Goal: Task Accomplishment & Management: Use online tool/utility

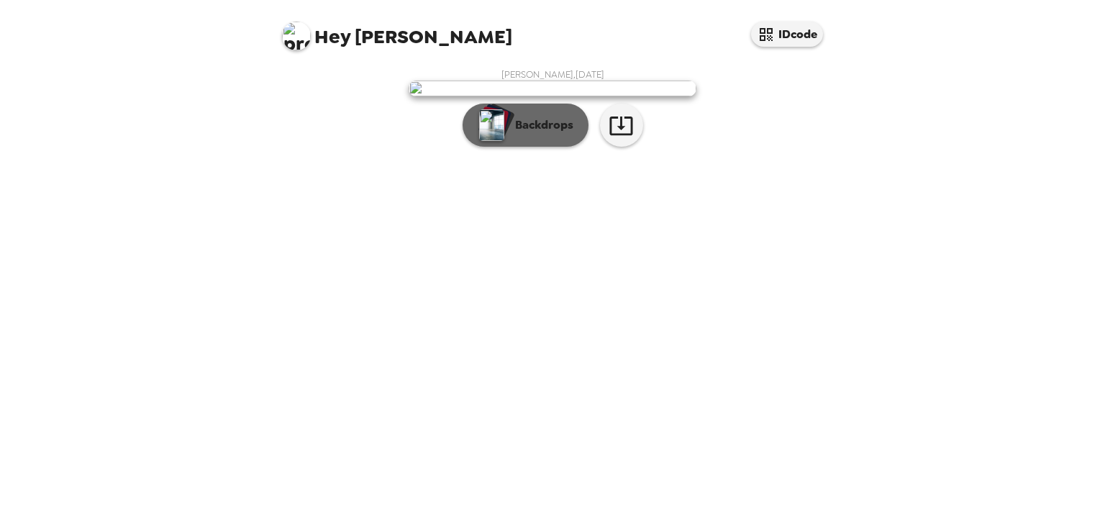
click at [565, 147] on button "Backdrops" at bounding box center [525, 125] width 126 height 43
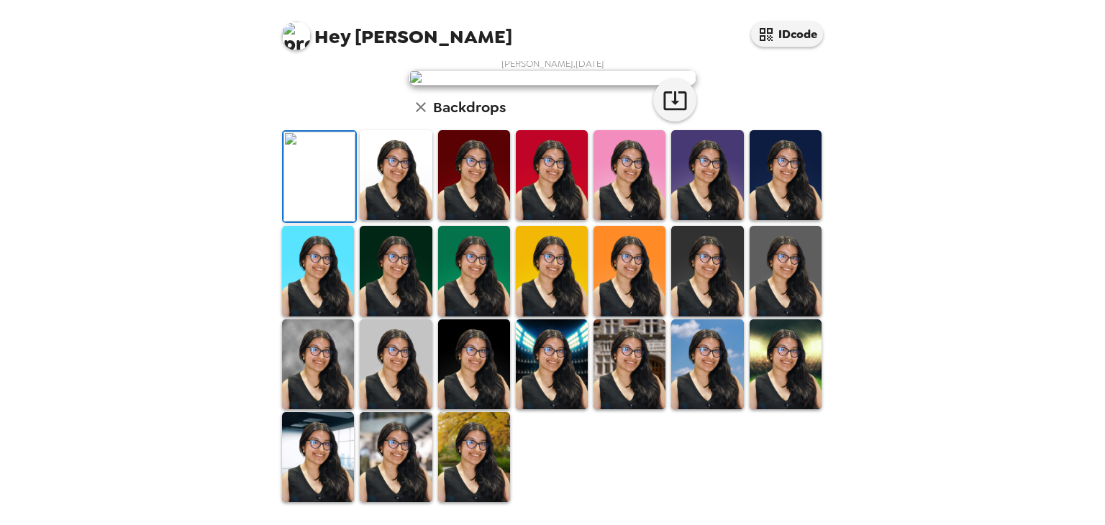
scroll to position [124, 0]
click at [417, 220] on img at bounding box center [396, 175] width 72 height 90
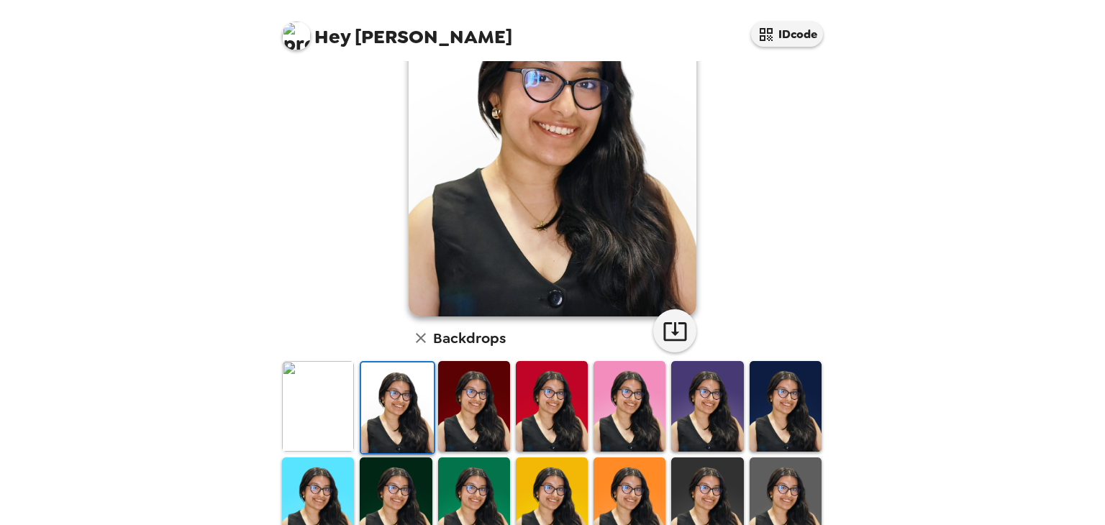
click at [462, 426] on img at bounding box center [474, 406] width 72 height 90
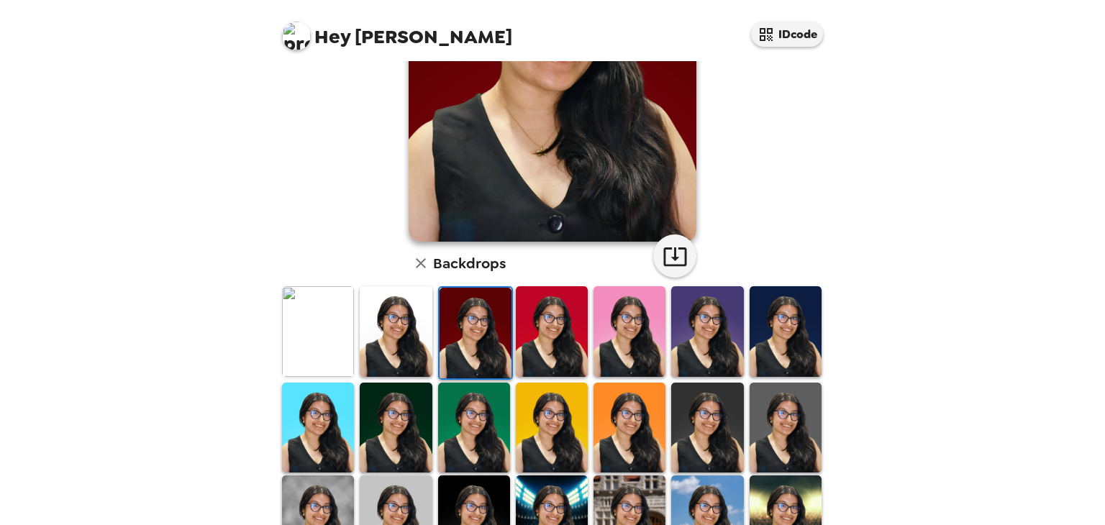
scroll to position [347, 0]
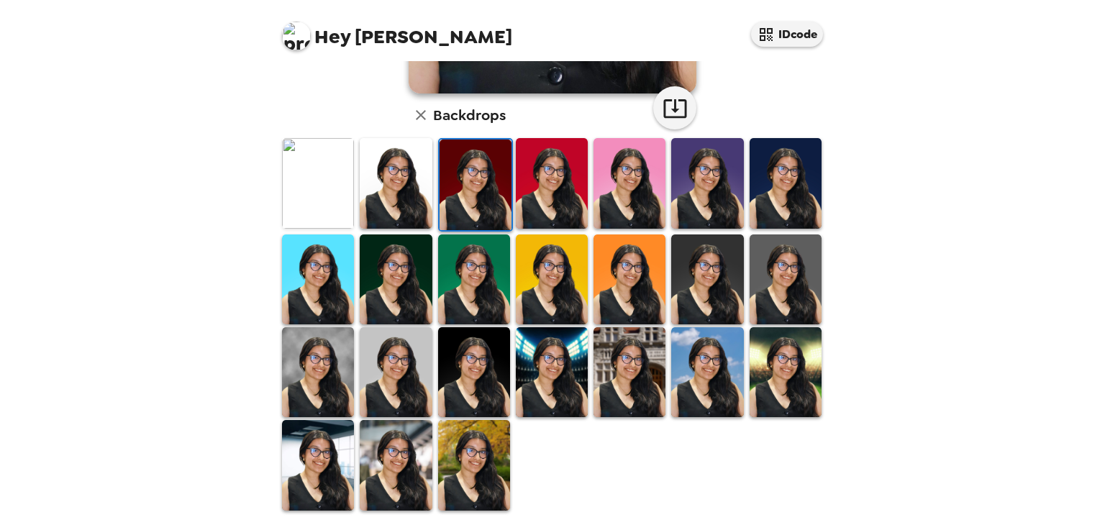
click at [475, 455] on img at bounding box center [474, 465] width 72 height 90
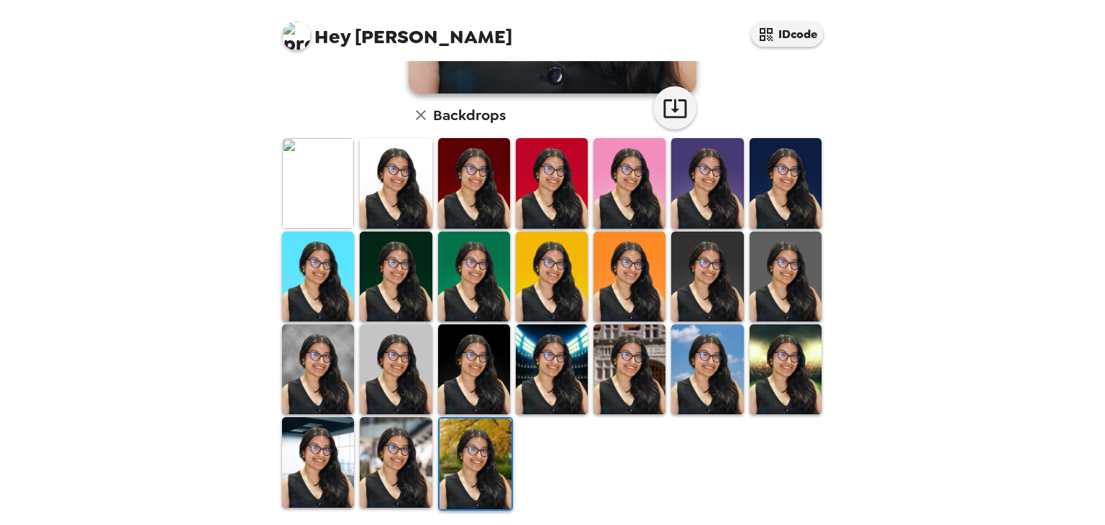
click at [413, 452] on img at bounding box center [396, 462] width 72 height 90
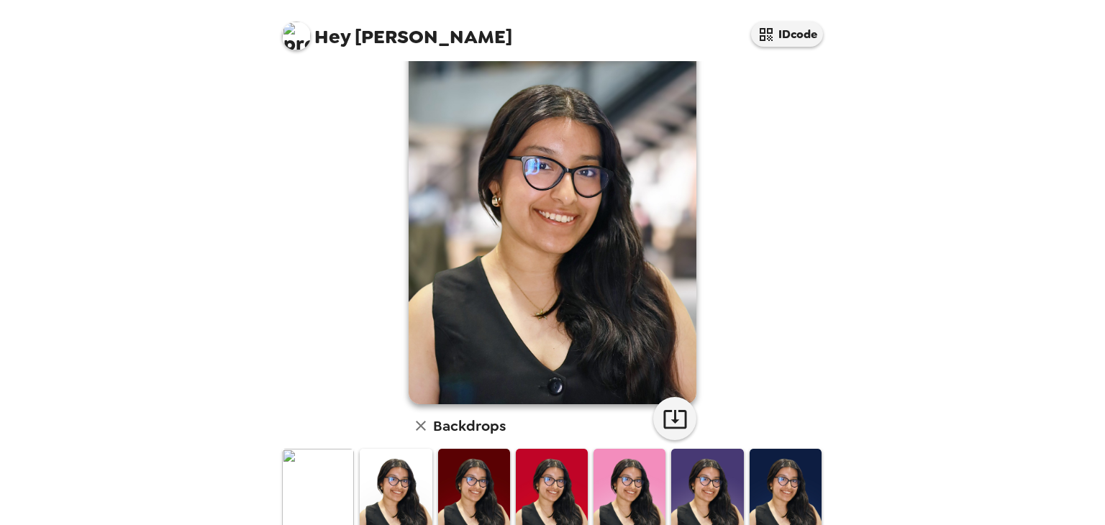
scroll to position [0, 0]
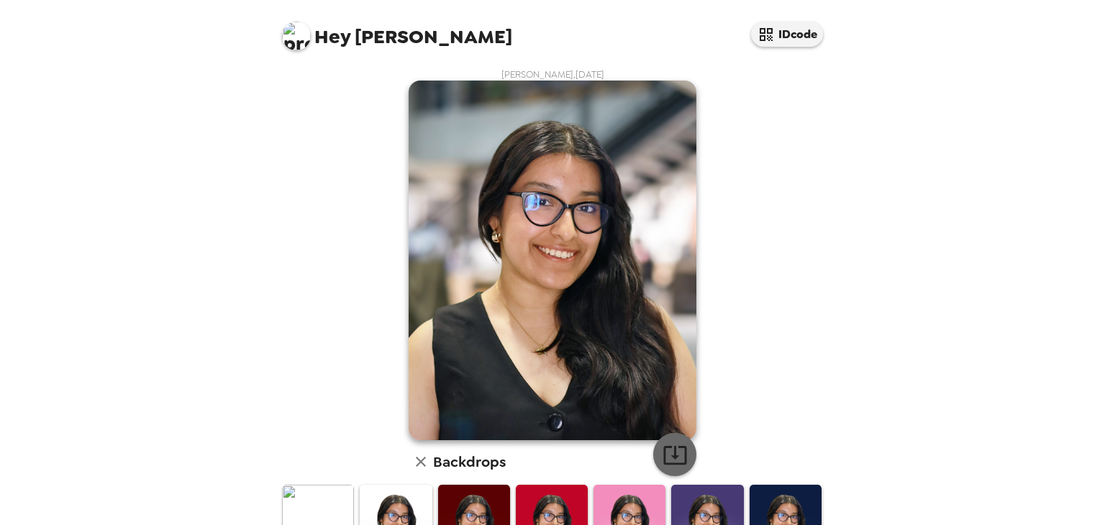
click at [667, 465] on icon "button" at bounding box center [674, 455] width 23 height 19
click at [319, 491] on img at bounding box center [318, 530] width 72 height 90
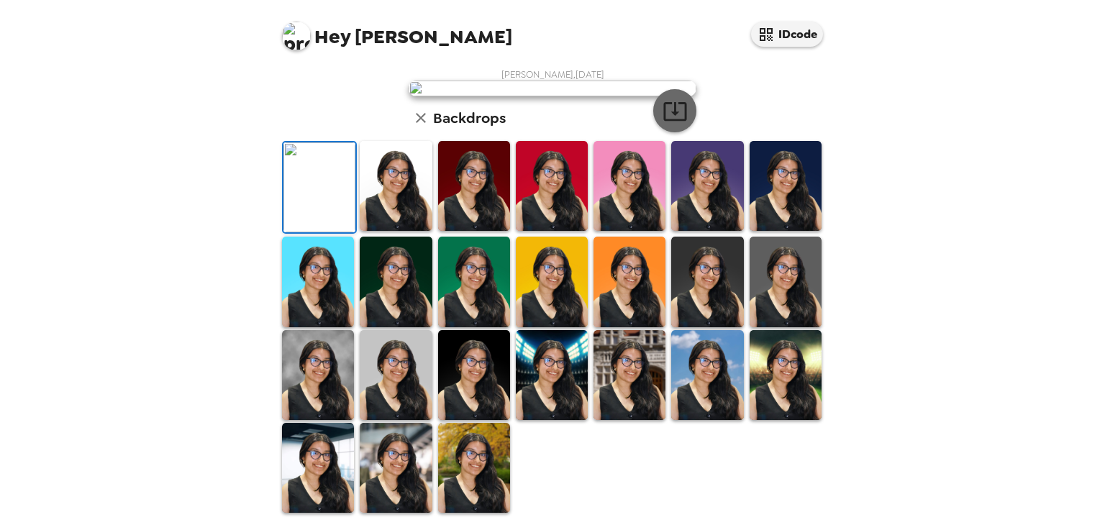
click at [672, 124] on icon "button" at bounding box center [674, 111] width 25 height 25
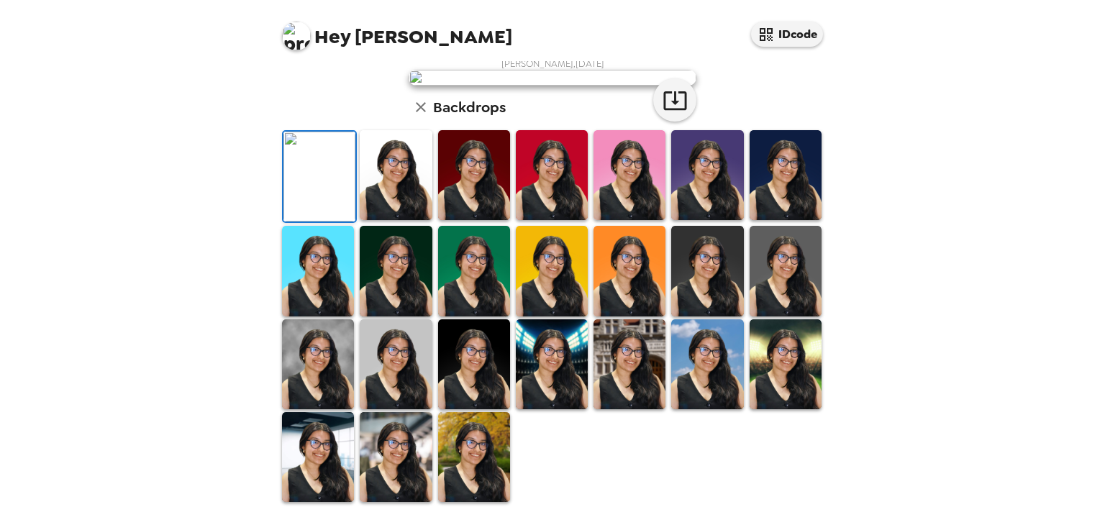
scroll to position [347, 0]
click at [391, 447] on img at bounding box center [396, 457] width 72 height 90
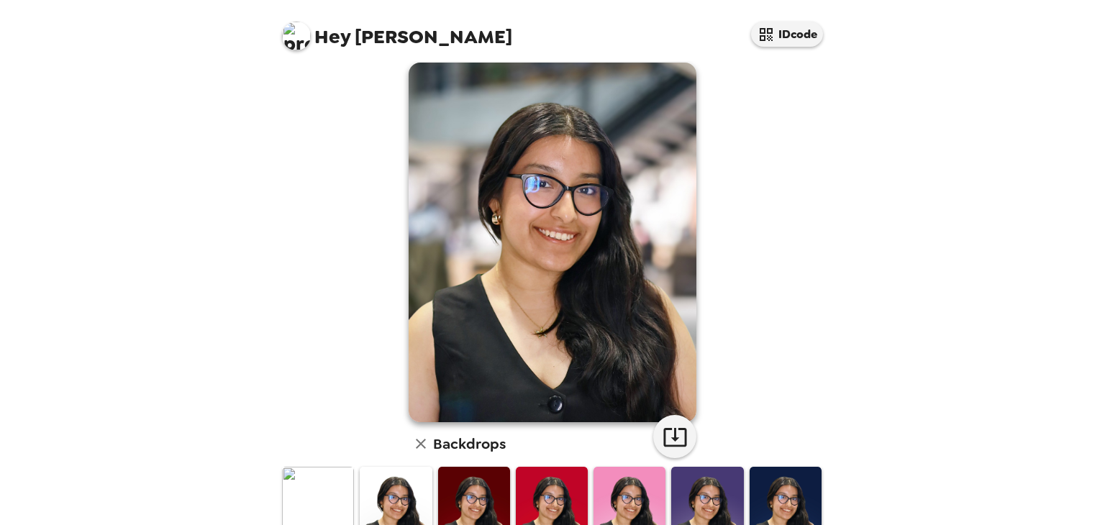
scroll to position [0, 0]
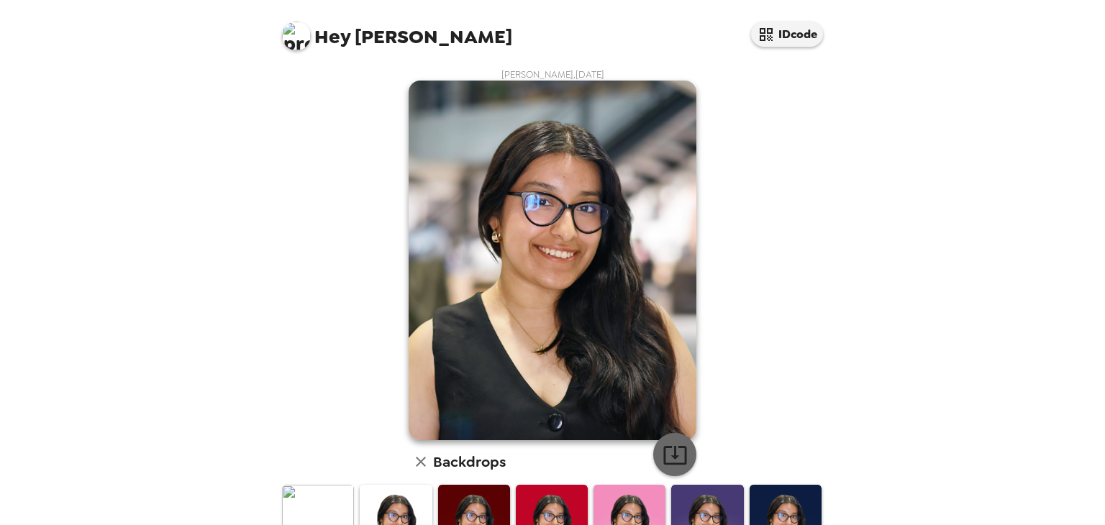
click at [667, 447] on icon "button" at bounding box center [674, 454] width 25 height 25
click at [332, 501] on img at bounding box center [318, 530] width 72 height 90
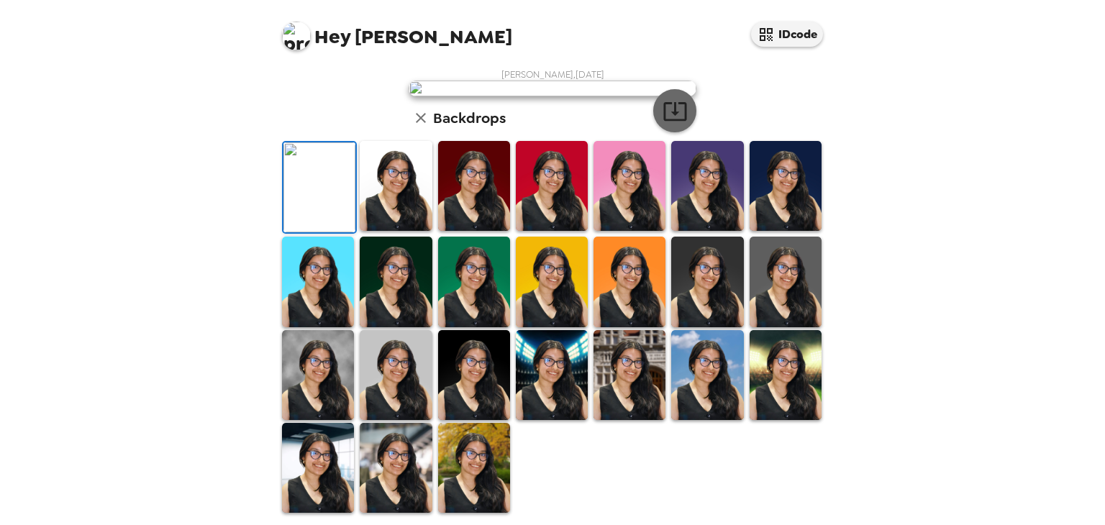
click at [670, 124] on icon "button" at bounding box center [674, 111] width 25 height 25
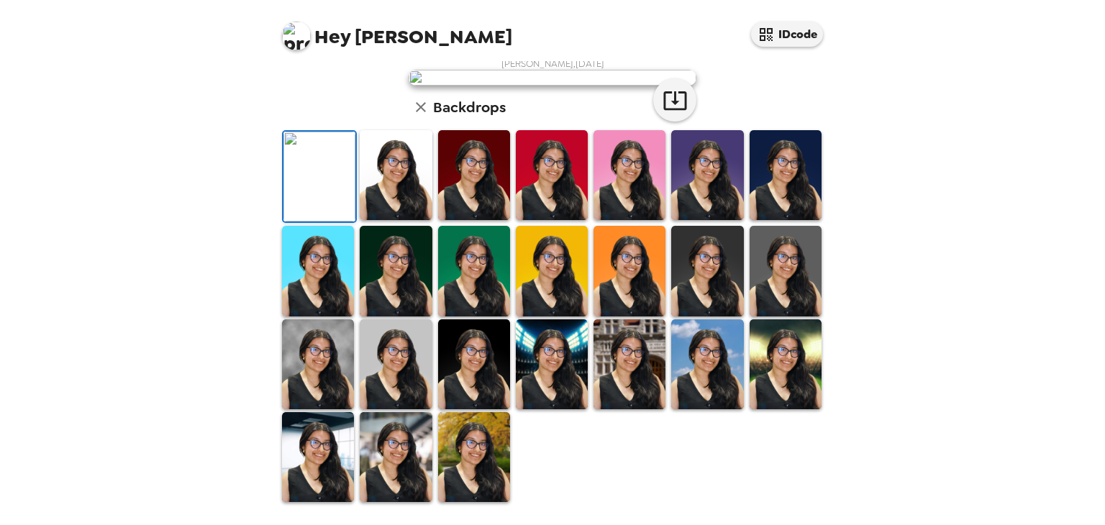
scroll to position [347, 0]
click at [472, 457] on img at bounding box center [474, 457] width 72 height 90
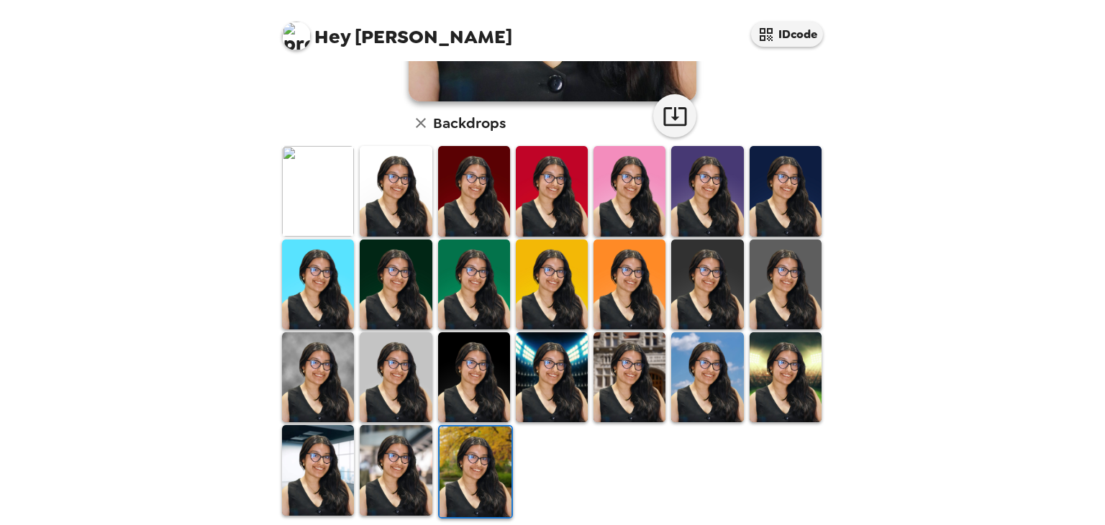
scroll to position [347, 0]
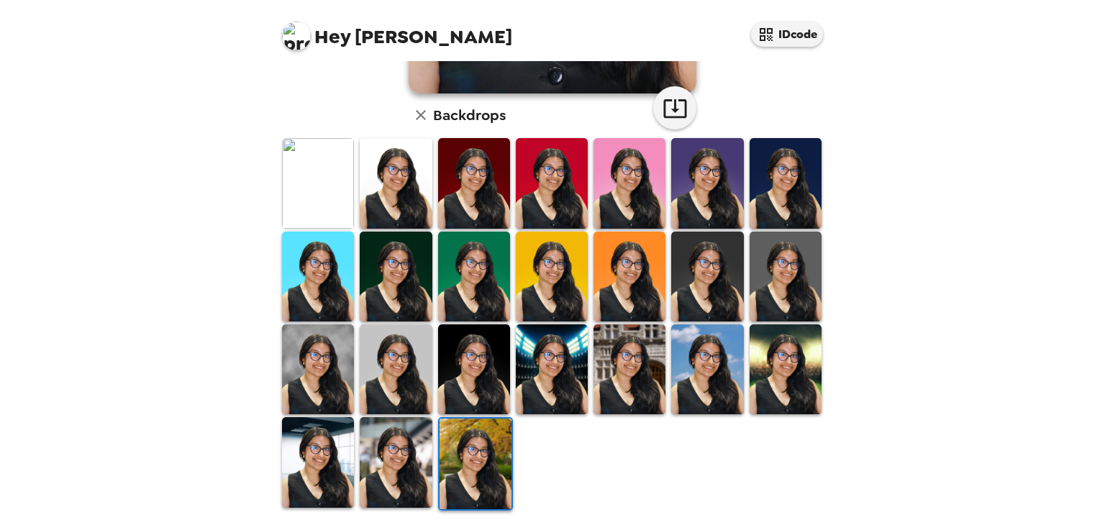
click at [704, 381] on img at bounding box center [707, 369] width 72 height 90
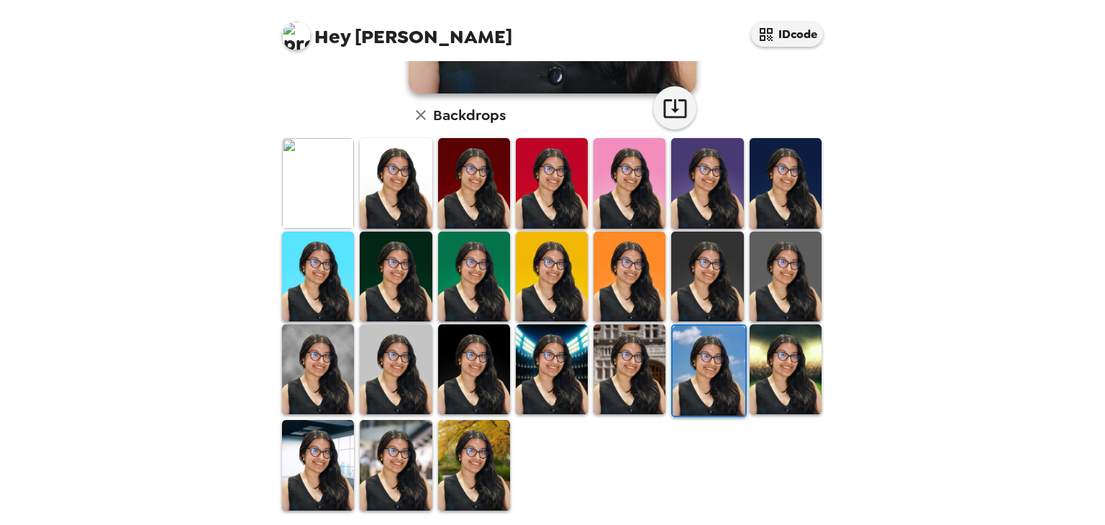
click at [781, 392] on img at bounding box center [785, 369] width 72 height 90
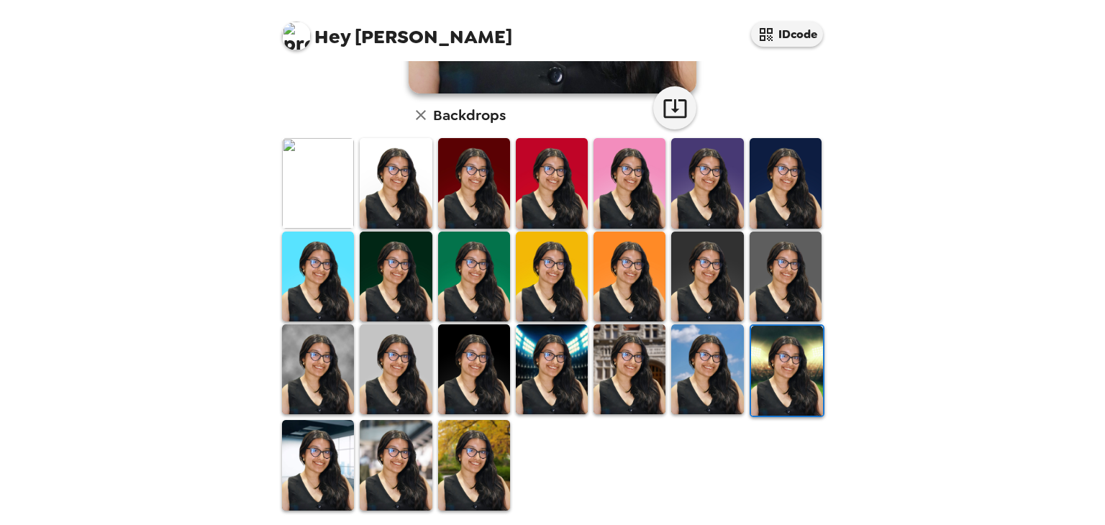
click at [487, 460] on img at bounding box center [474, 465] width 72 height 90
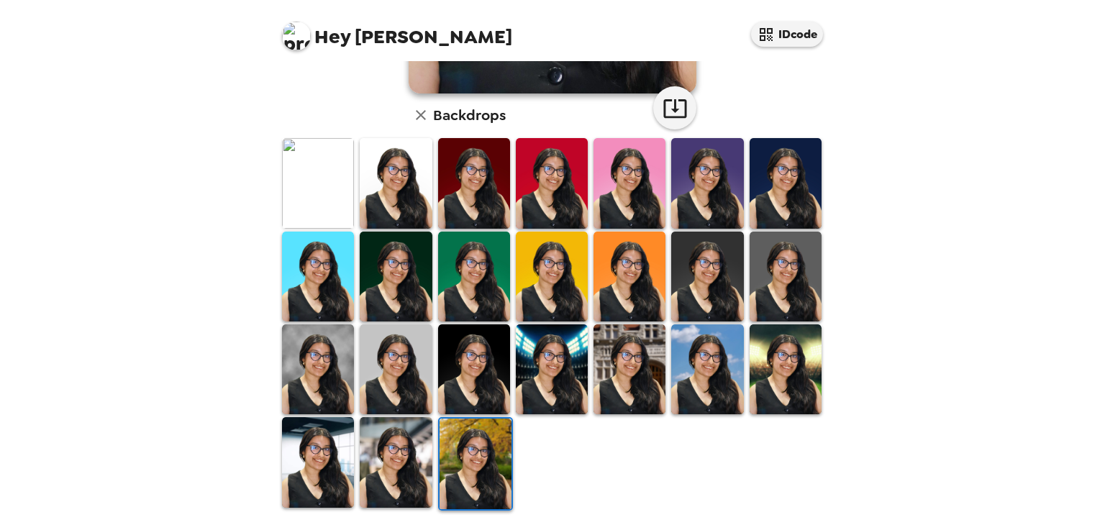
click at [311, 457] on img at bounding box center [318, 462] width 72 height 90
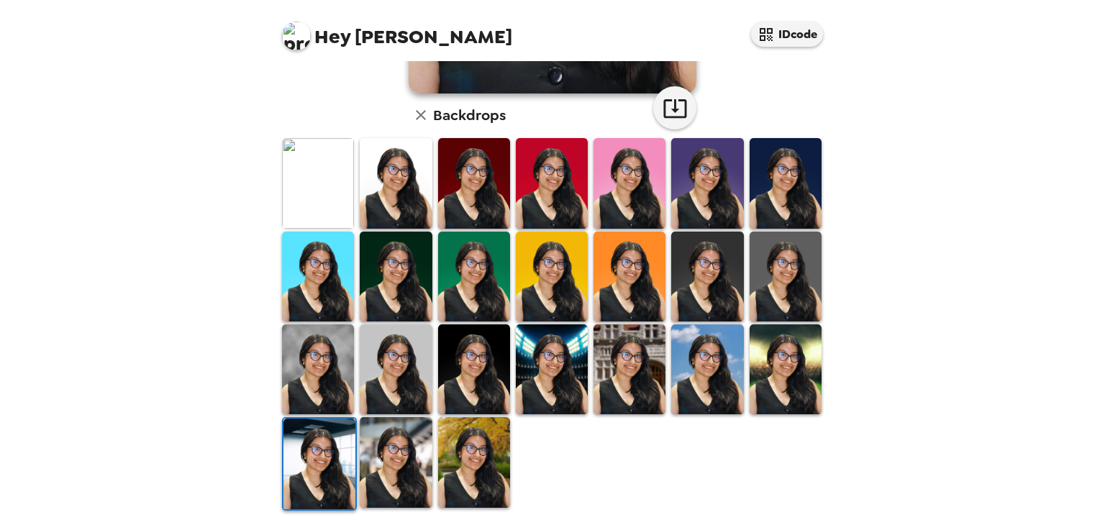
click at [449, 466] on img at bounding box center [474, 462] width 72 height 90
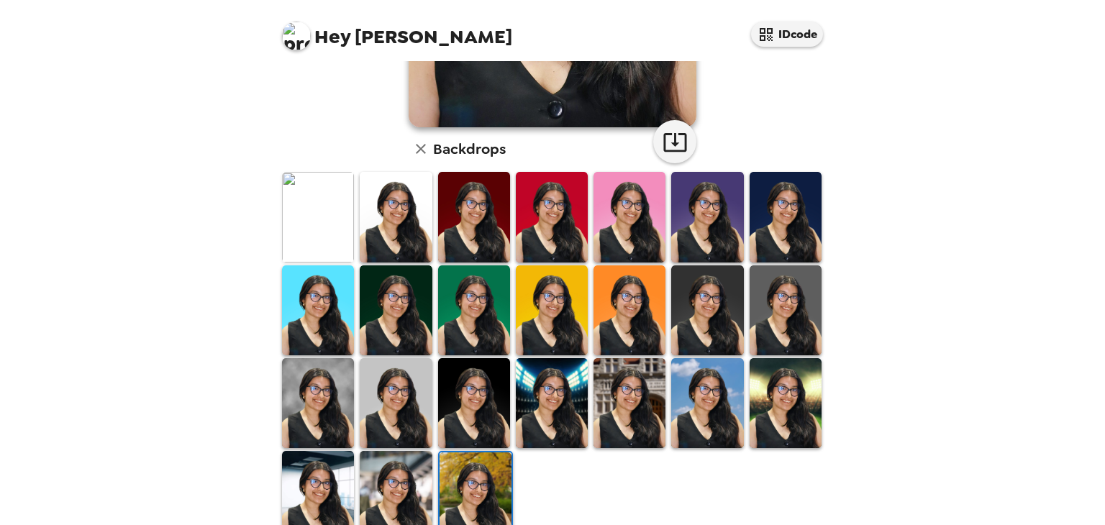
scroll to position [301, 0]
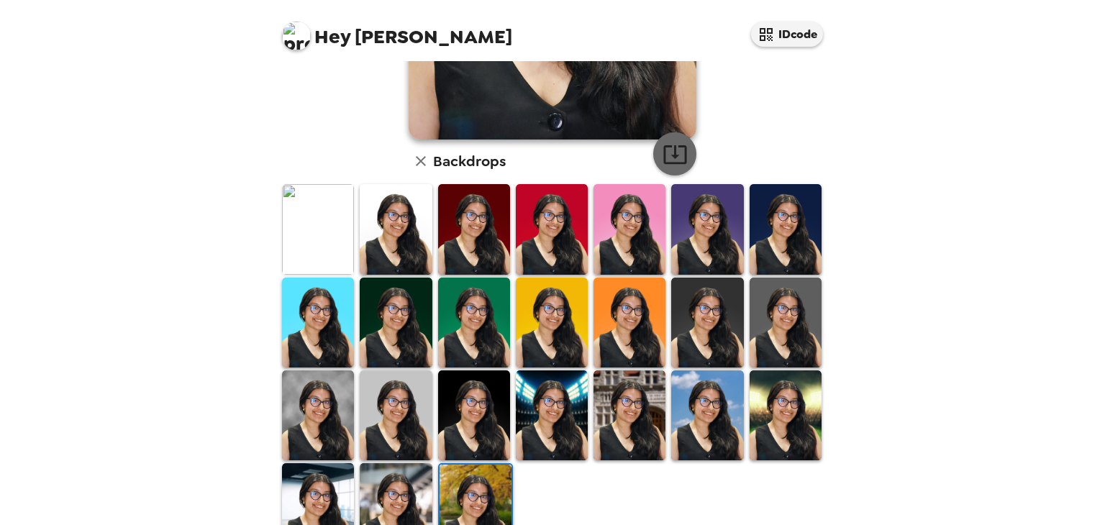
click at [665, 167] on button "button" at bounding box center [674, 153] width 43 height 43
